Goal: Check status

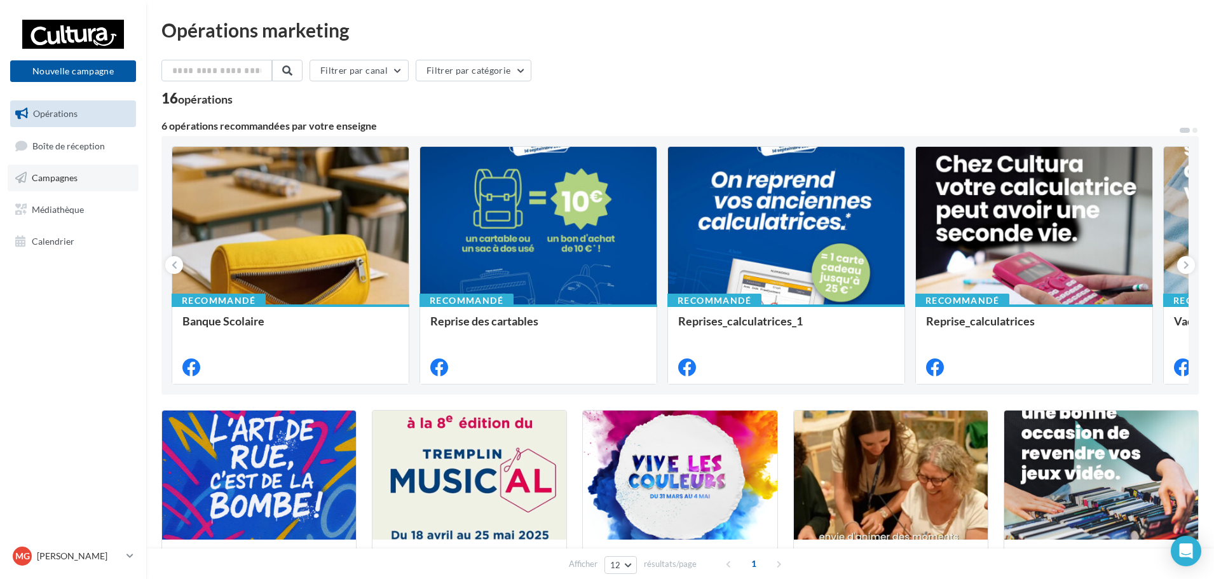
click at [110, 174] on link "Campagnes" at bounding box center [73, 178] width 131 height 27
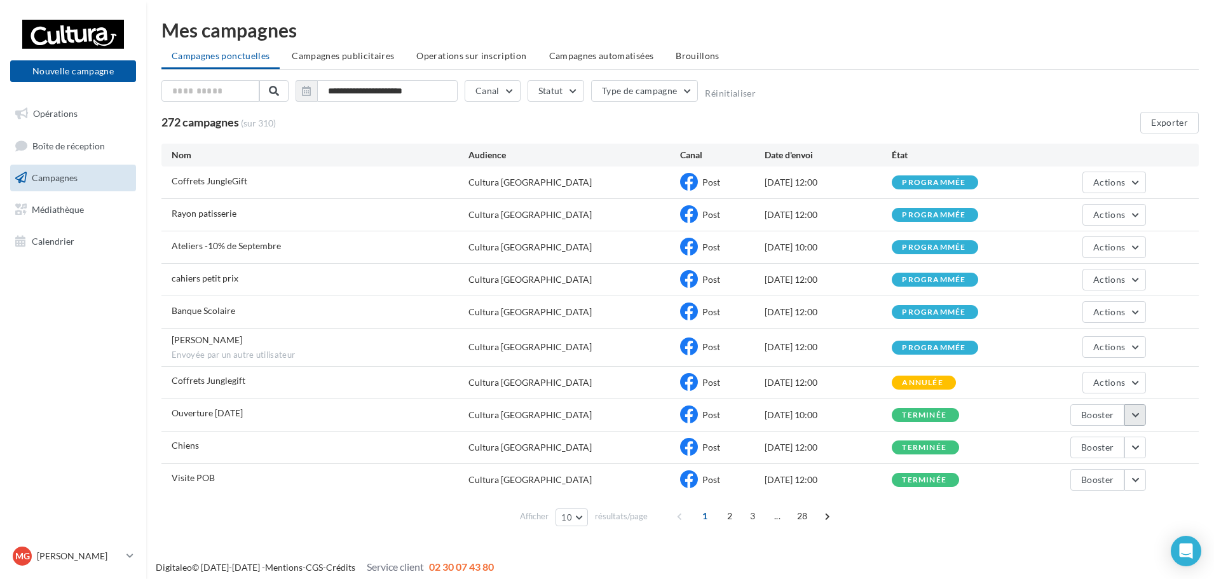
click at [1137, 416] on button "button" at bounding box center [1135, 415] width 22 height 22
click at [1110, 448] on button "Voir les résultats" at bounding box center [1082, 444] width 127 height 33
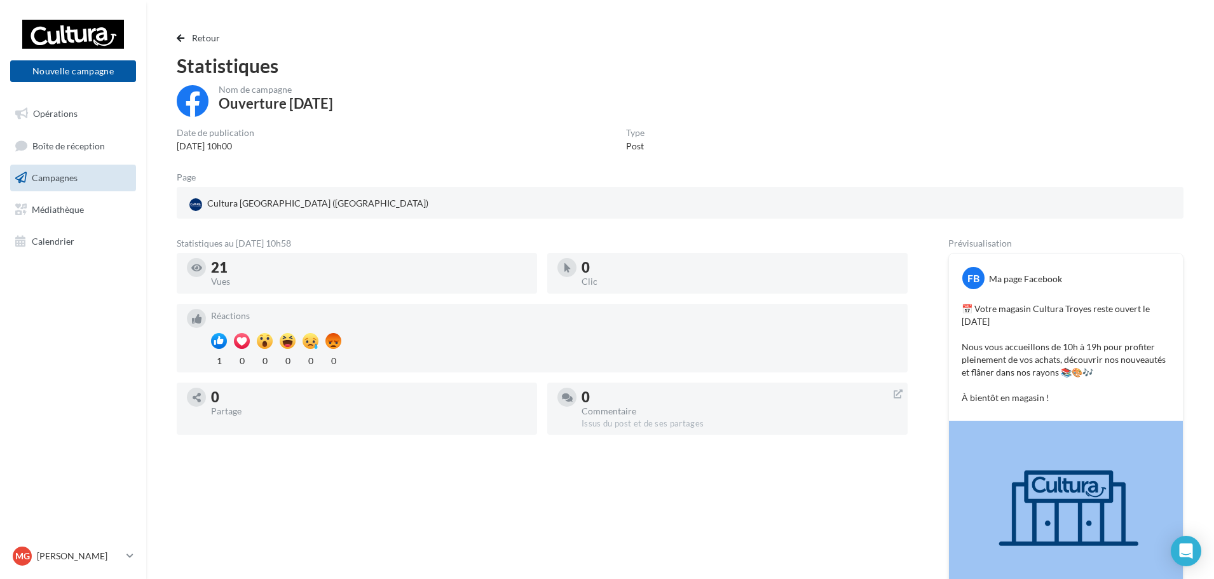
click at [62, 167] on link "Campagnes" at bounding box center [73, 178] width 131 height 27
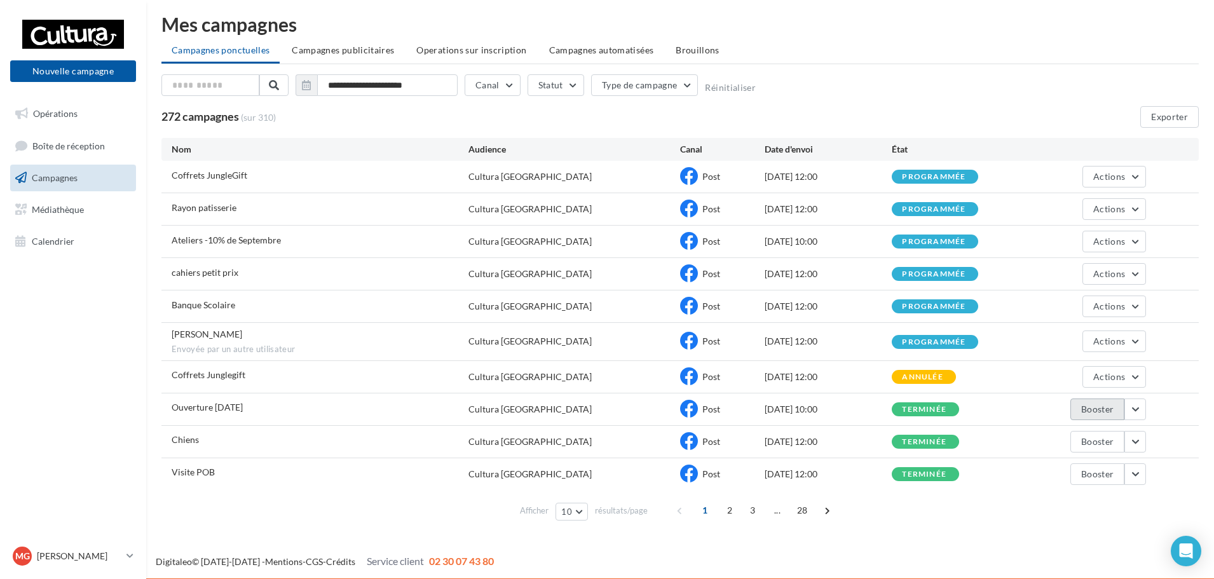
scroll to position [7, 0]
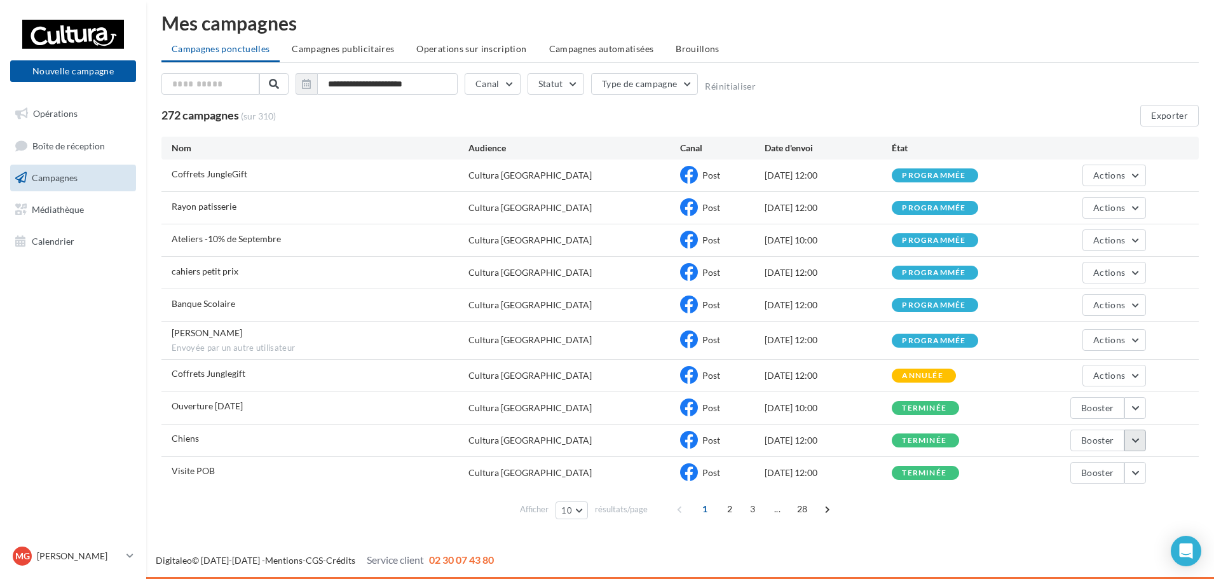
click at [1128, 449] on button "button" at bounding box center [1135, 441] width 22 height 22
click at [1078, 323] on button "Voir les résultats" at bounding box center [1082, 311] width 127 height 33
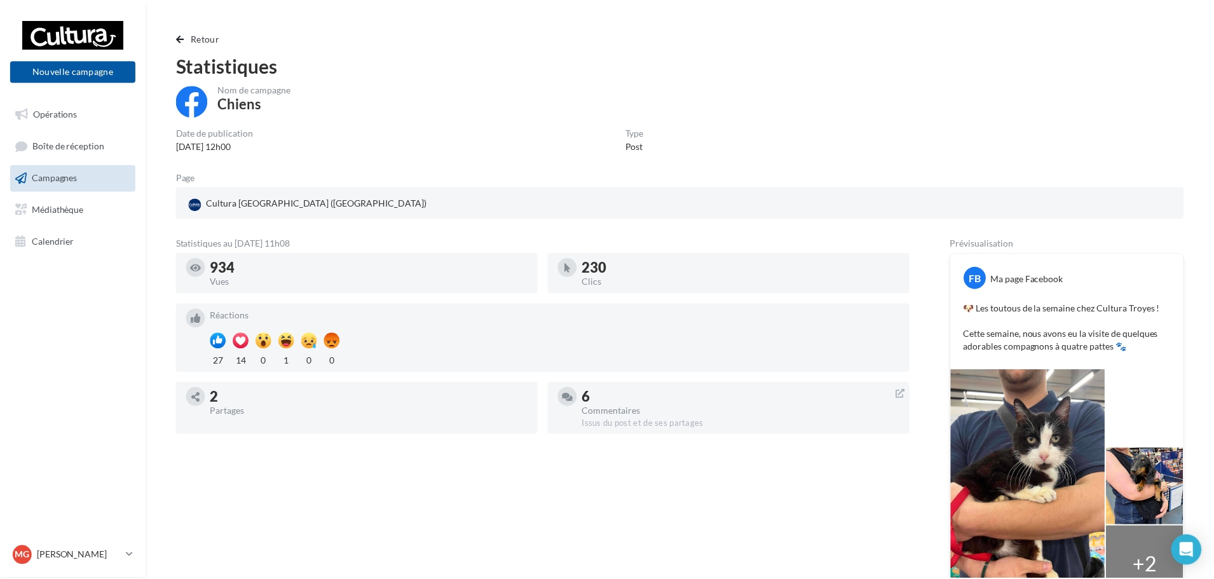
scroll to position [107, 0]
